Goal: Task Accomplishment & Management: Manage account settings

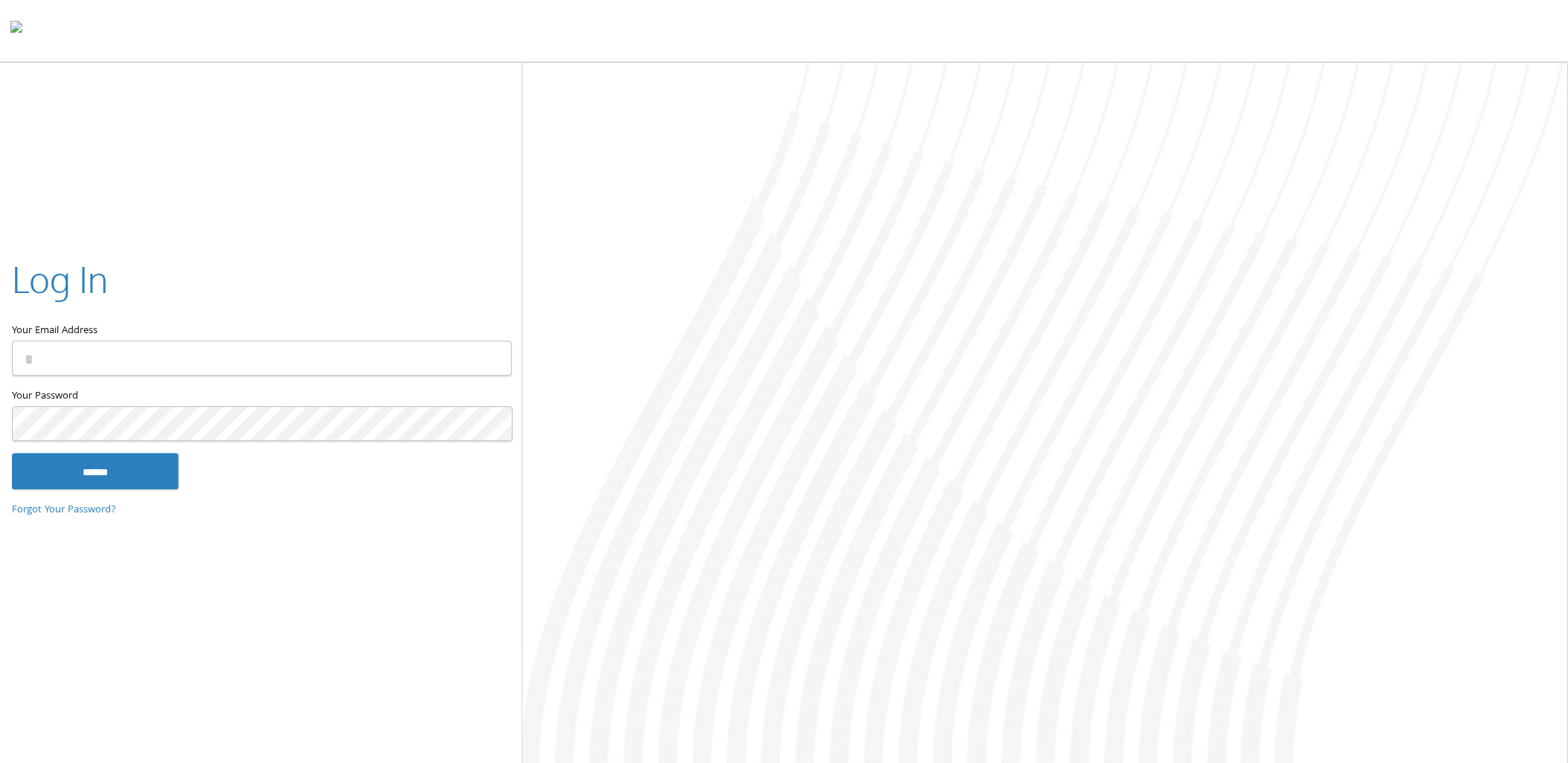
click at [214, 370] on input "Your Email Address" at bounding box center [262, 358] width 500 height 35
click at [495, 357] on keeper-lock "Open Keeper Popup" at bounding box center [492, 358] width 18 height 18
click at [358, 369] on input "Your Email Address" at bounding box center [262, 358] width 500 height 35
drag, startPoint x: 1070, startPoint y: 278, endPoint x: 1106, endPoint y: 243, distance: 50.2
click at [1070, 278] on div at bounding box center [1045, 414] width 1046 height 704
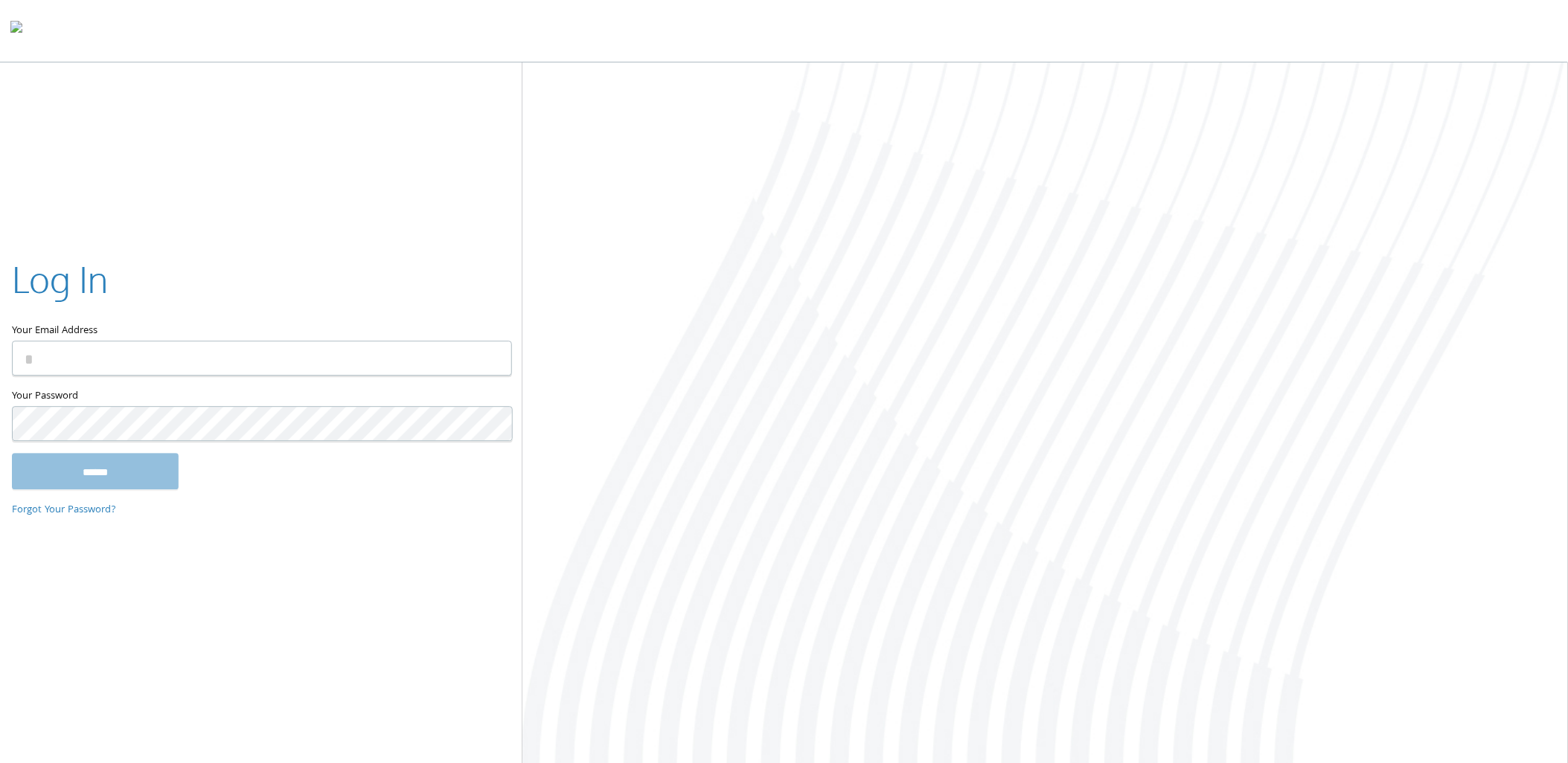
drag, startPoint x: 992, startPoint y: 133, endPoint x: 1124, endPoint y: 91, distance: 138.5
click at [992, 133] on div at bounding box center [1045, 414] width 1046 height 704
click at [1008, 277] on div at bounding box center [1045, 414] width 1046 height 704
drag, startPoint x: 1080, startPoint y: 190, endPoint x: 1088, endPoint y: 183, distance: 10.6
click at [1080, 190] on div at bounding box center [1045, 414] width 1046 height 704
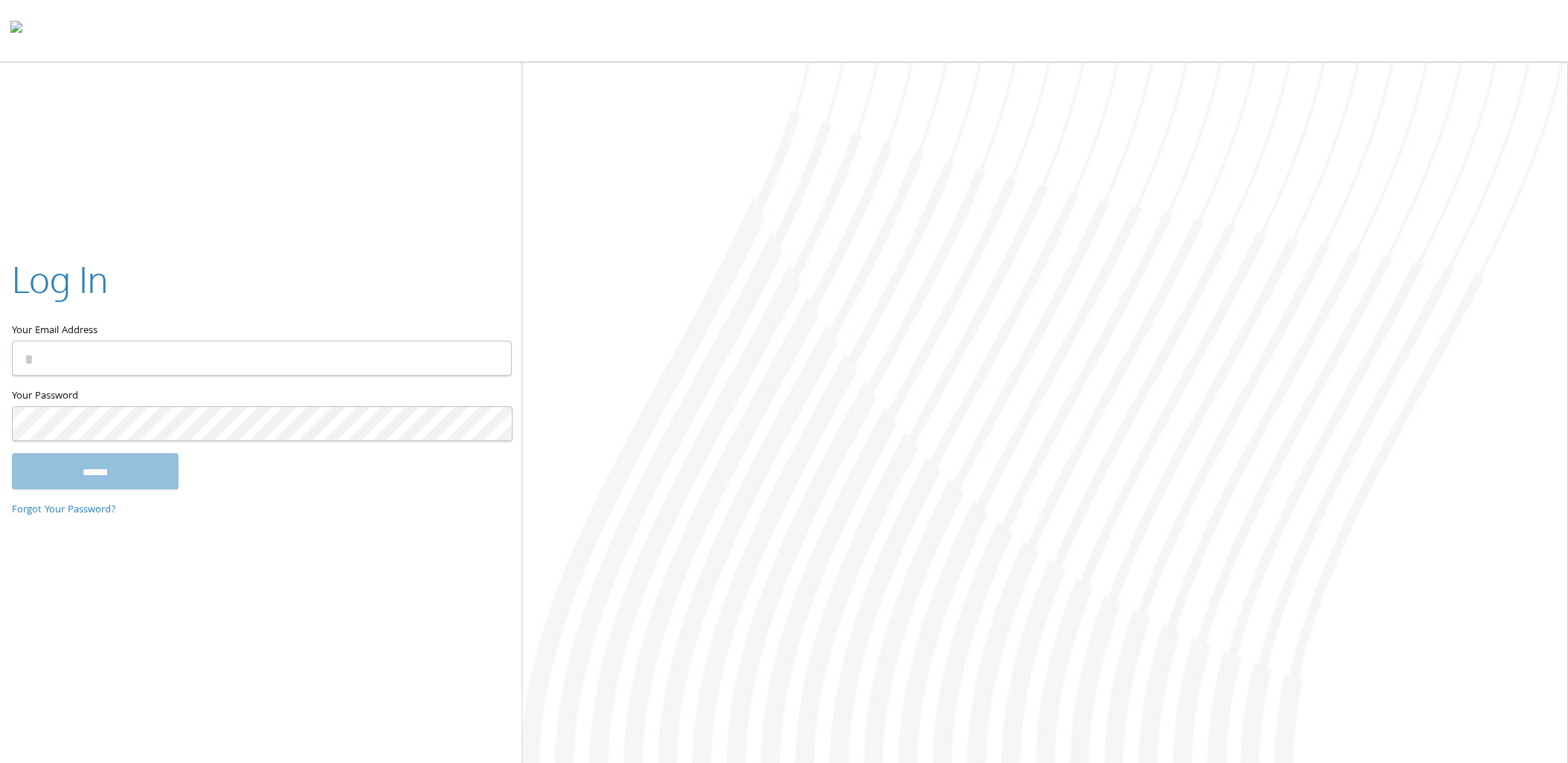
drag, startPoint x: 1043, startPoint y: 172, endPoint x: 1091, endPoint y: 134, distance: 61.2
click at [1043, 172] on div at bounding box center [1045, 414] width 1046 height 704
click at [1459, 85] on div at bounding box center [1045, 414] width 1046 height 704
click at [94, 358] on input "Your Email Address" at bounding box center [262, 358] width 500 height 35
paste input "**********"
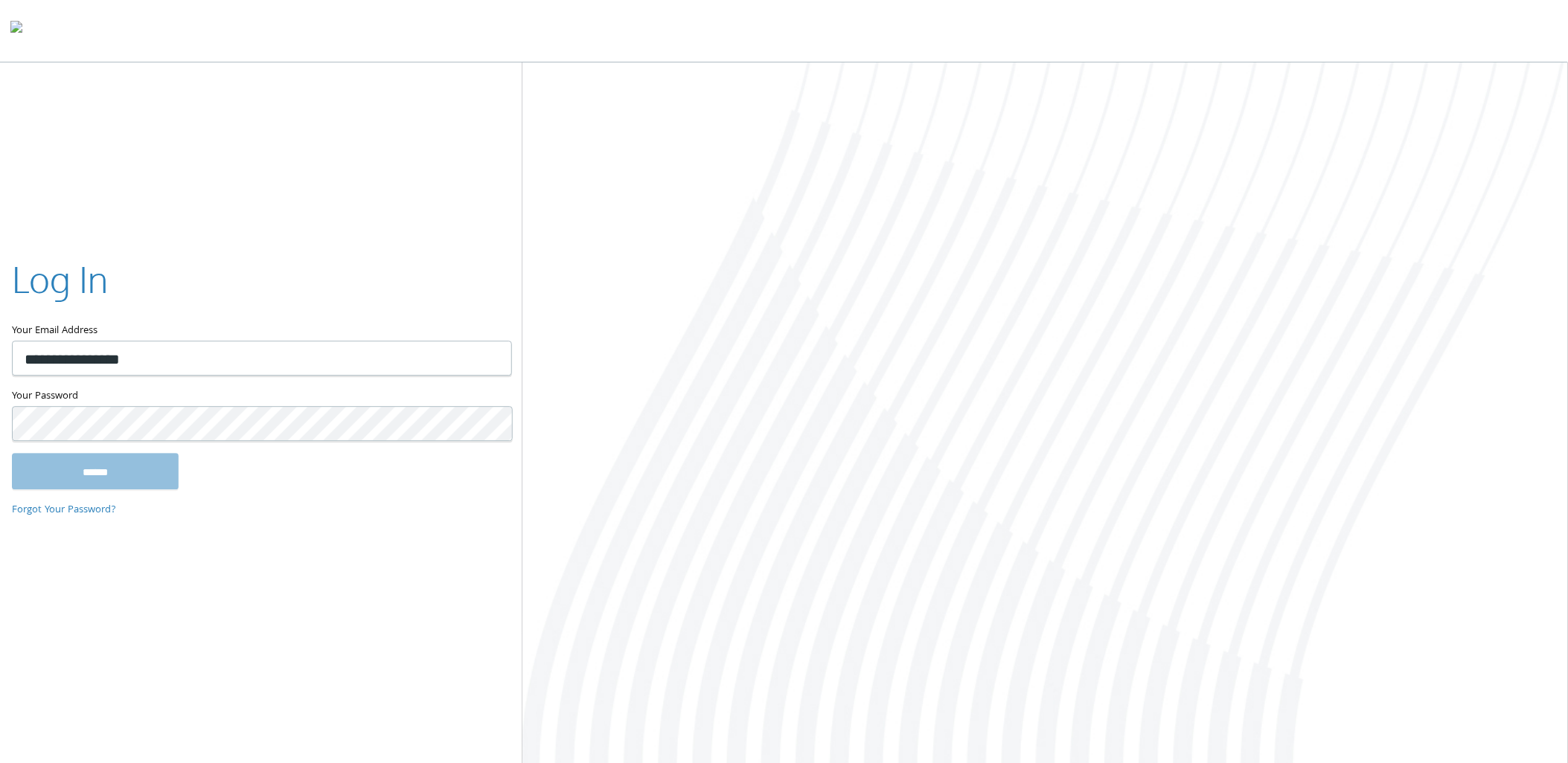
type input "**********"
click at [127, 481] on input "******" at bounding box center [95, 471] width 166 height 35
